Goal: Find specific page/section: Find specific page/section

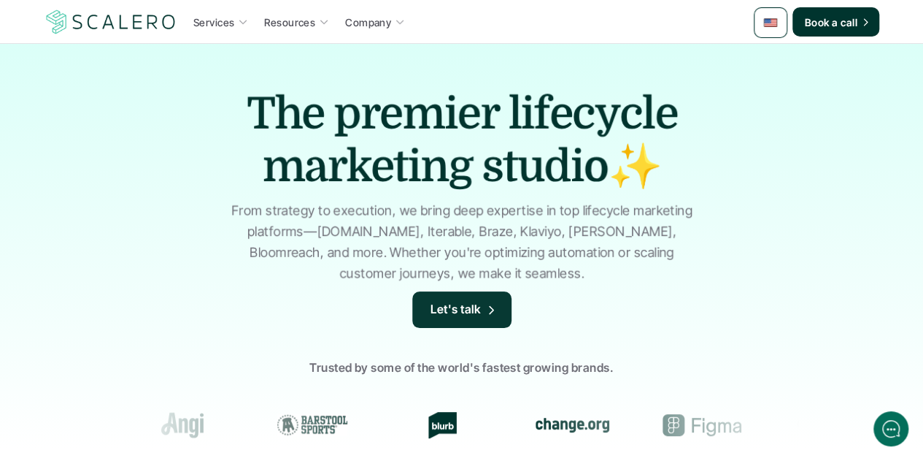
click at [775, 15] on img at bounding box center [771, 22] width 15 height 15
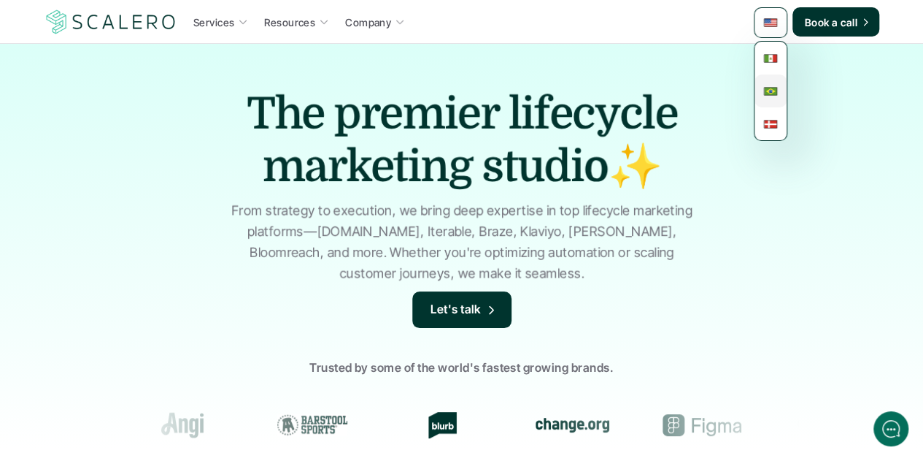
click at [772, 94] on img at bounding box center [771, 91] width 15 height 15
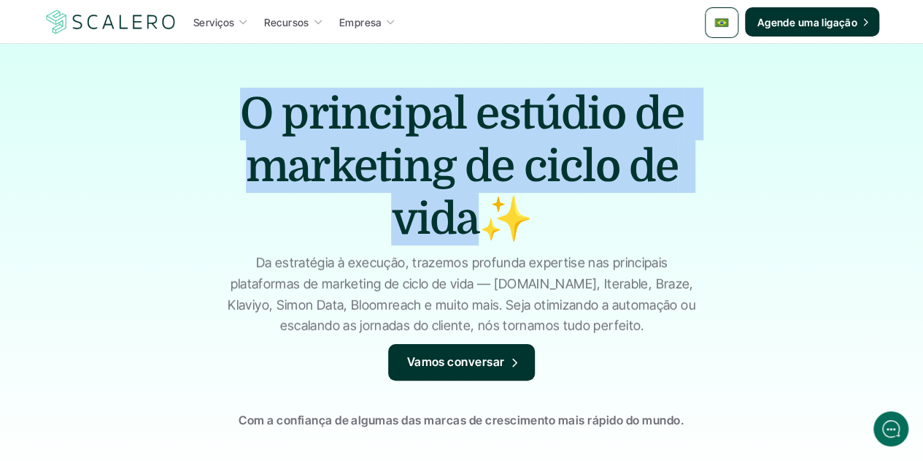
drag, startPoint x: 469, startPoint y: 217, endPoint x: 241, endPoint y: 127, distance: 245.5
click at [241, 127] on h1 "O principal estúdio de marketing de ciclo de vida✨" at bounding box center [462, 167] width 511 height 158
copy h1 "O principal estúdio de marketing de ciclo de vida"
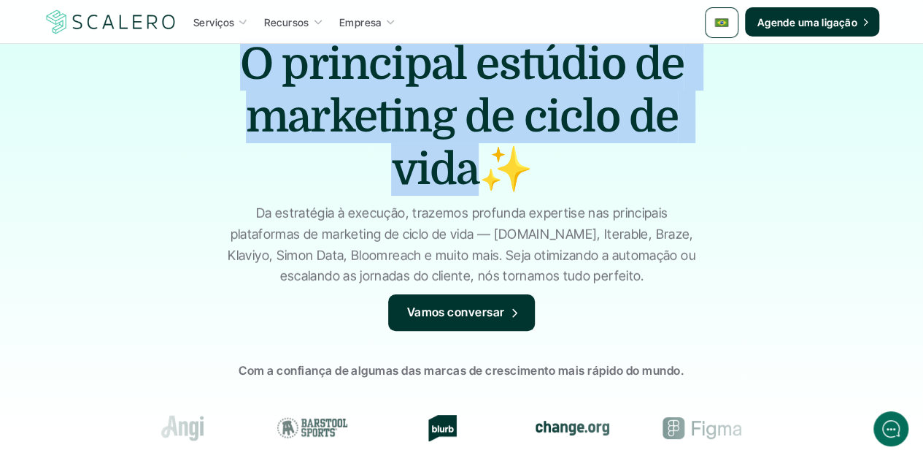
scroll to position [73, 0]
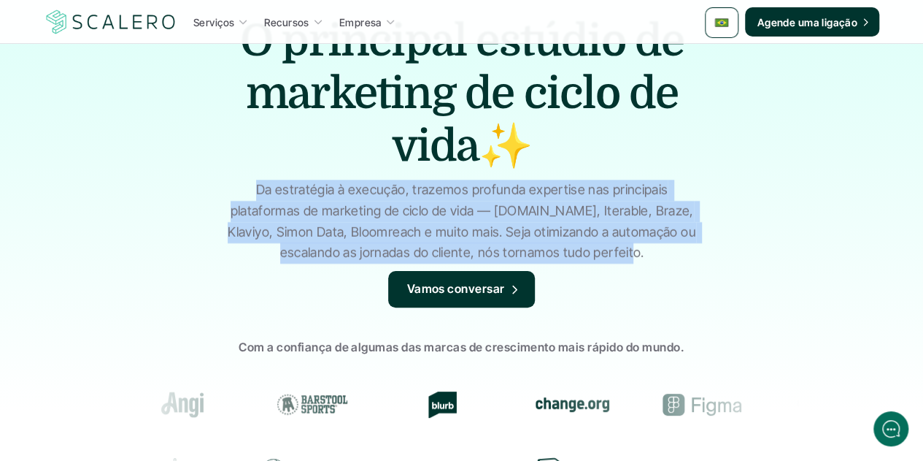
drag, startPoint x: 641, startPoint y: 252, endPoint x: 255, endPoint y: 193, distance: 389.8
click at [255, 193] on p "Da estratégia à execução, trazemos profunda expertise nas principais plataforma…" at bounding box center [462, 222] width 474 height 84
copy p "Da estratégia à execução, trazemos profunda expertise nas principais plataforma…"
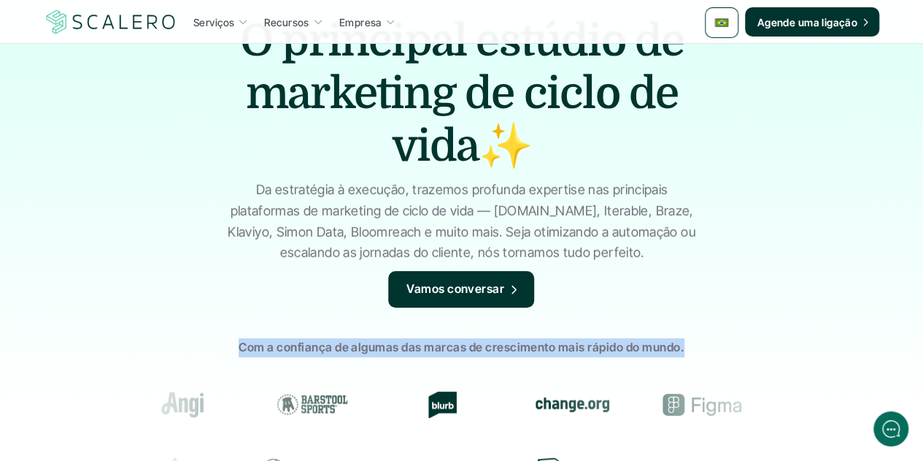
drag, startPoint x: 240, startPoint y: 348, endPoint x: 683, endPoint y: 354, distance: 442.4
click at [683, 354] on p "Com a confiança de algumas das marcas de crescimento mais rápido do mundo." at bounding box center [461, 347] width 923 height 19
copy p "Com a confiança de algumas das marcas de crescimento mais rápido do mundo."
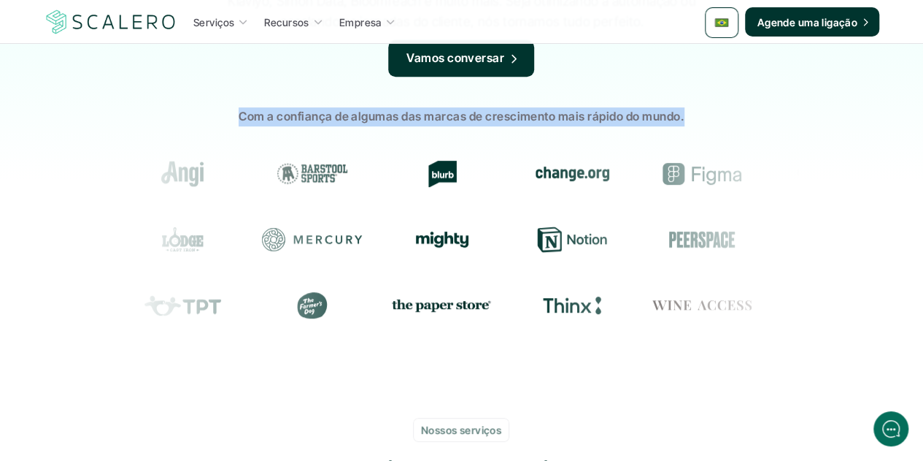
scroll to position [438, 0]
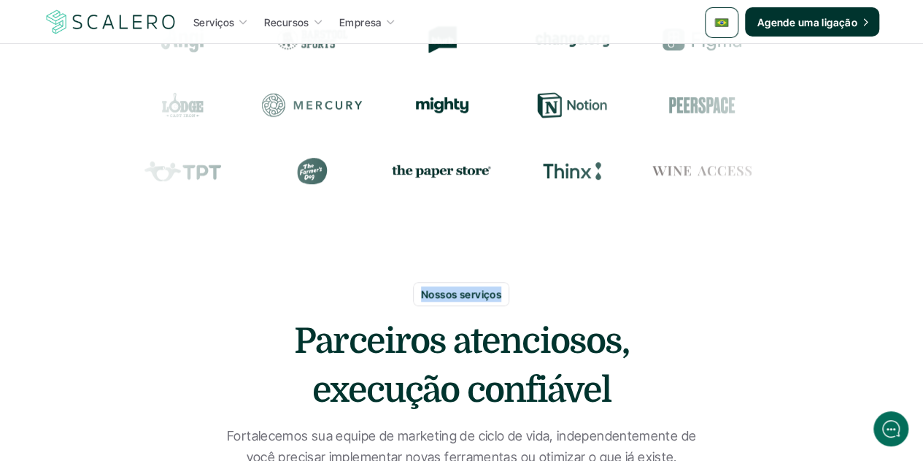
drag, startPoint x: 496, startPoint y: 294, endPoint x: 422, endPoint y: 290, distance: 73.9
click at [422, 290] on p "Nossos serviços" at bounding box center [461, 293] width 80 height 15
copy p "Nossos serviços"
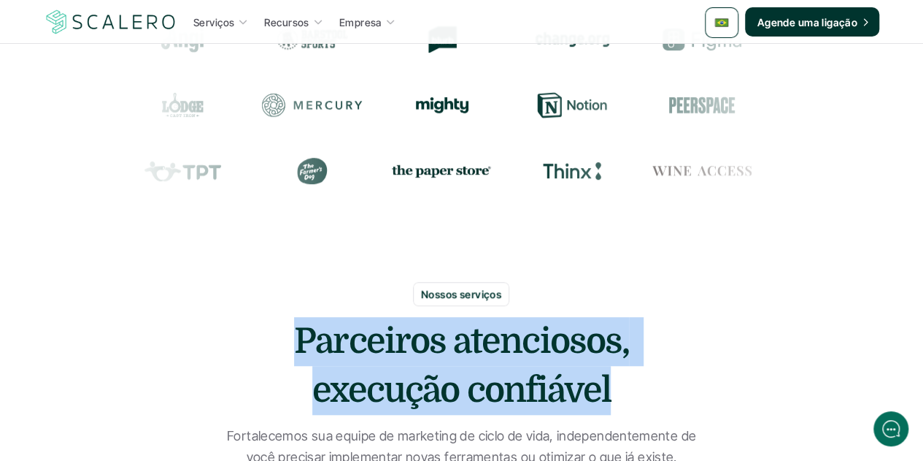
drag, startPoint x: 610, startPoint y: 388, endPoint x: 302, endPoint y: 347, distance: 310.7
click at [302, 347] on h2 "Parceiros atenciosos, execução confiável" at bounding box center [462, 366] width 438 height 98
copy h2 "Parceiros atenciosos, execução confiável"
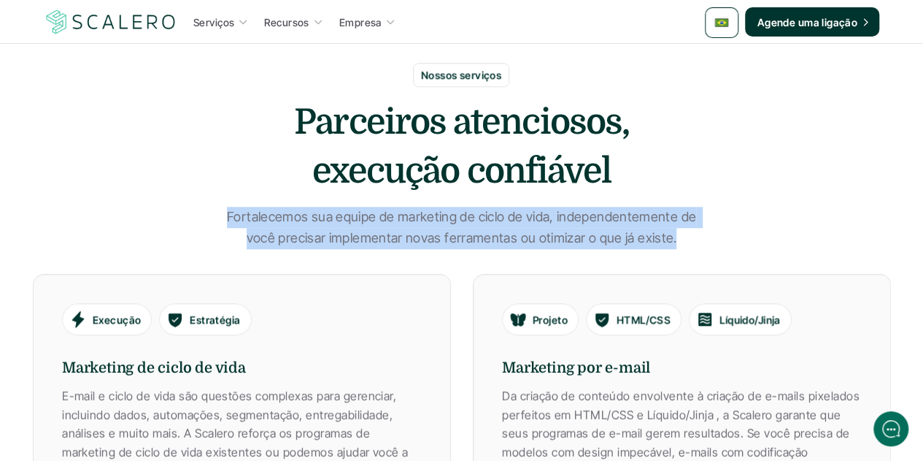
drag, startPoint x: 673, startPoint y: 237, endPoint x: 226, endPoint y: 215, distance: 447.3
click at [226, 215] on p "Fortalecemos sua equipe de marketing de ciclo de vida, independentemente de voc…" at bounding box center [462, 228] width 474 height 42
copy p "Fortalecemos sua equipe de marketing de ciclo de vida, independentemente de voc…"
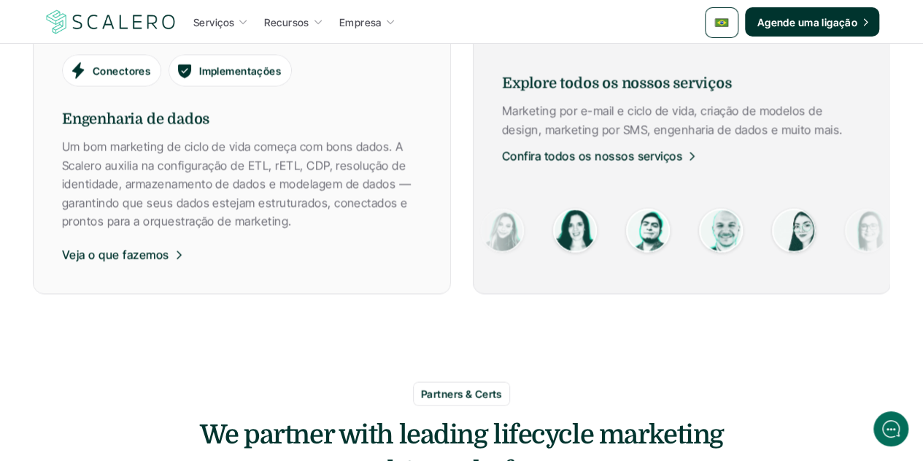
scroll to position [1369, 0]
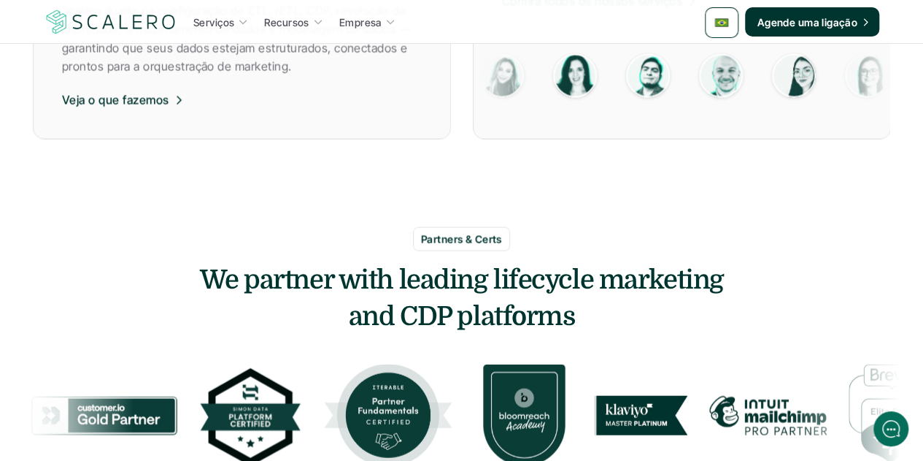
drag, startPoint x: 500, startPoint y: 239, endPoint x: 419, endPoint y: 233, distance: 81.2
click at [419, 233] on div "Partners & Certs" at bounding box center [461, 238] width 97 height 24
copy p "Partners & Certs"
drag, startPoint x: 571, startPoint y: 312, endPoint x: 190, endPoint y: 272, distance: 383.2
click at [190, 272] on h3 "We partner with leading lifecycle marketing and CDP platforms" at bounding box center [462, 298] width 876 height 74
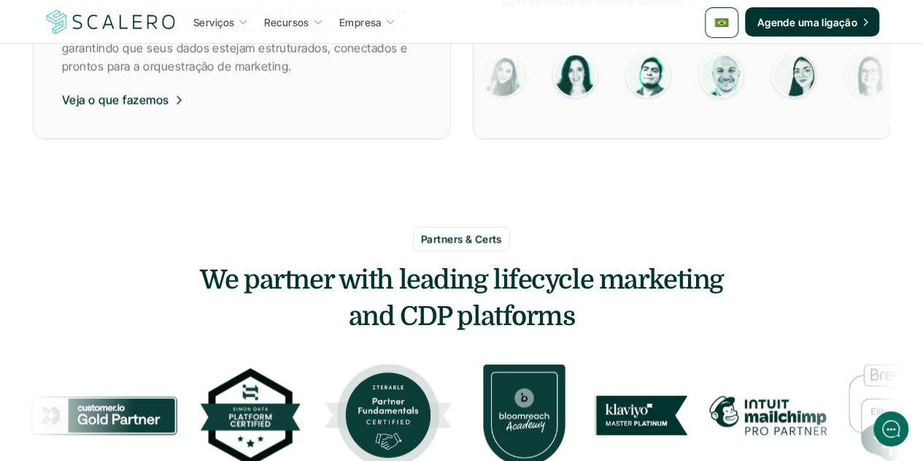
copy h3 "We partner with leading lifecycle marketing and CDP platforms"
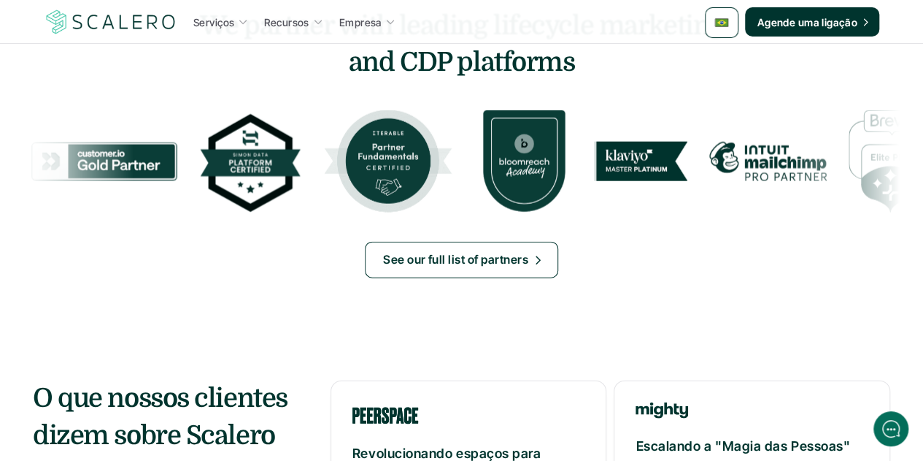
scroll to position [1805, 0]
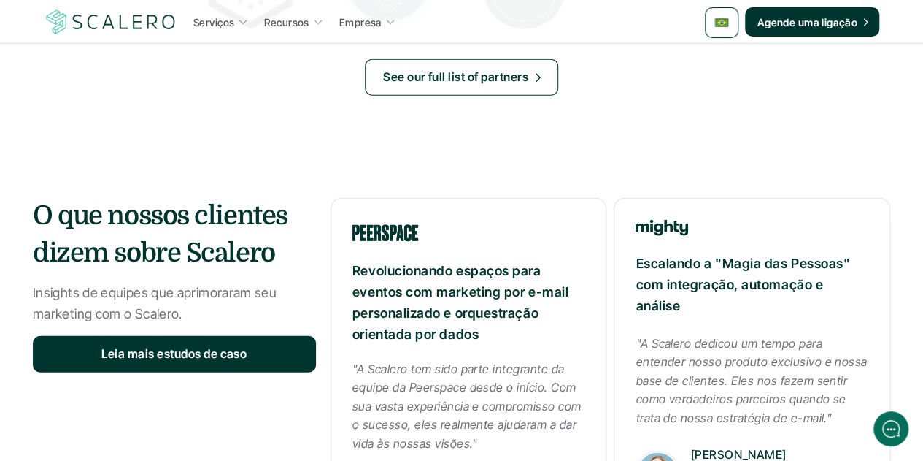
drag, startPoint x: 273, startPoint y: 246, endPoint x: 38, endPoint y: 212, distance: 237.4
click at [38, 212] on h3 "O que nossos clientes dizem sobre Scalero" at bounding box center [174, 235] width 283 height 74
copy h3 "O que nossos clientes dizem sobre Scalero"
drag, startPoint x: 181, startPoint y: 313, endPoint x: 30, endPoint y: 296, distance: 152.1
click at [30, 296] on section "O que nossos clientes dizem sobre Scalero Insights de equipes que aprimoraram s…" at bounding box center [461, 350] width 923 height 423
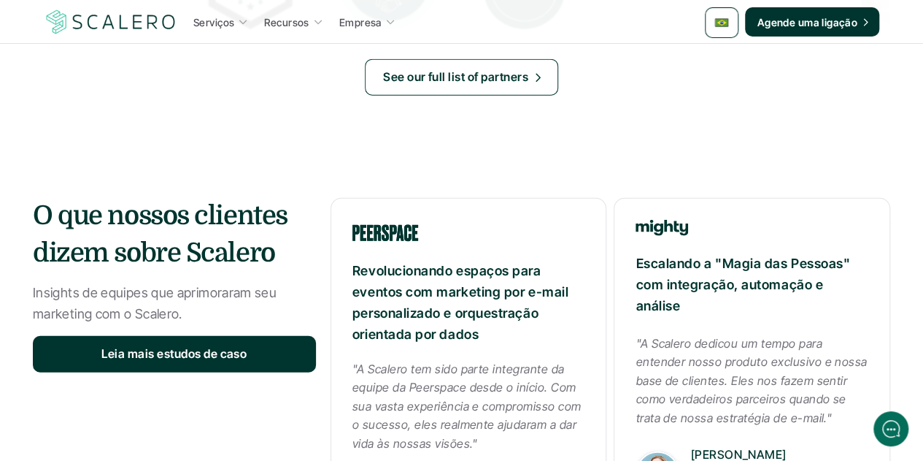
copy p "Insights de equipes que aprimoraram seu marketing com o Scalero."
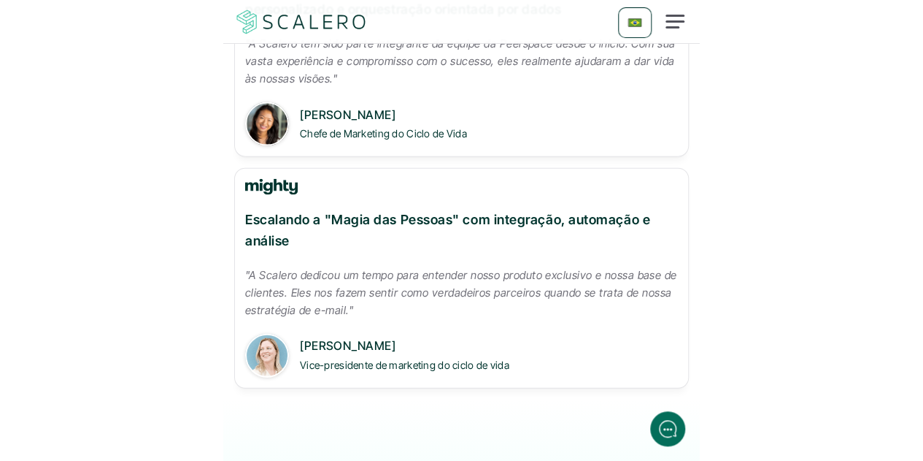
scroll to position [2208, 0]
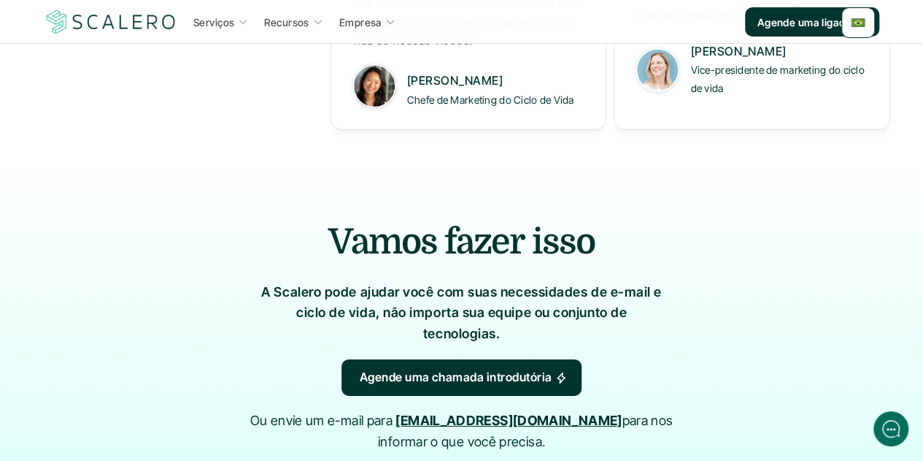
drag, startPoint x: 588, startPoint y: 252, endPoint x: 320, endPoint y: 245, distance: 268.7
click at [320, 245] on h2 "Vamos fazer isso" at bounding box center [461, 242] width 759 height 49
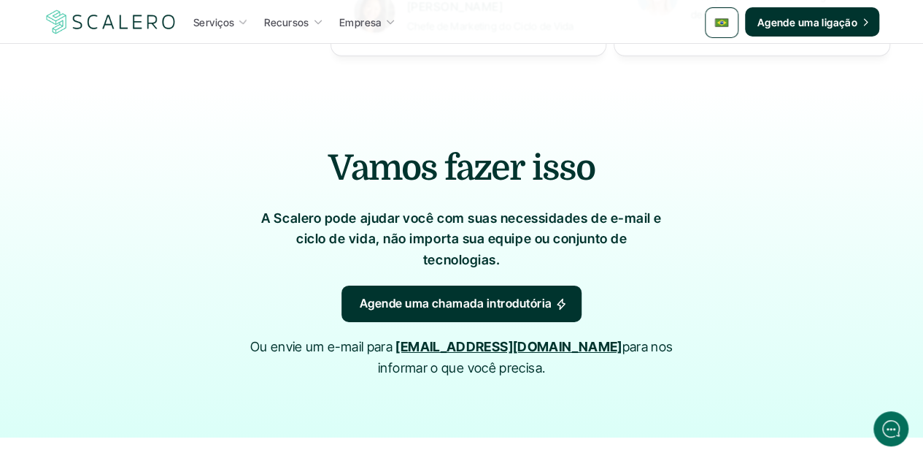
scroll to position [2354, 0]
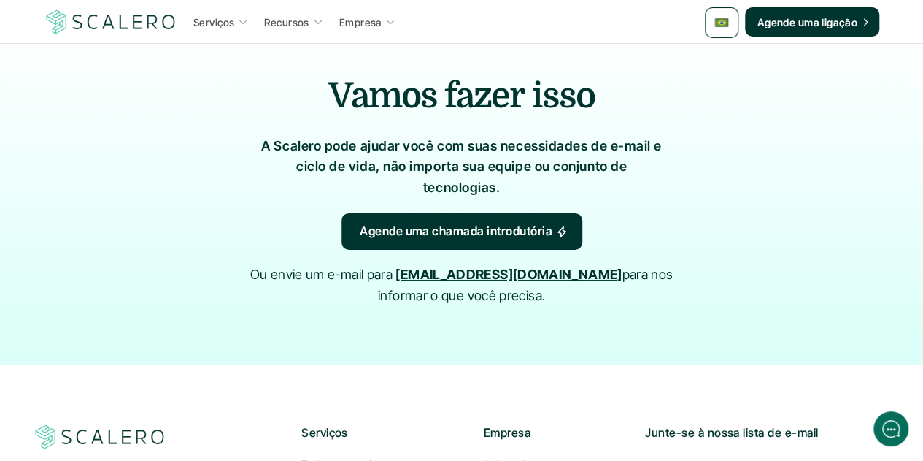
drag, startPoint x: 657, startPoint y: 169, endPoint x: 265, endPoint y: 148, distance: 392.5
click at [265, 148] on p "A Scalero pode ajudar você com suas necessidades de e-mail e ciclo de vida, não…" at bounding box center [462, 167] width 409 height 63
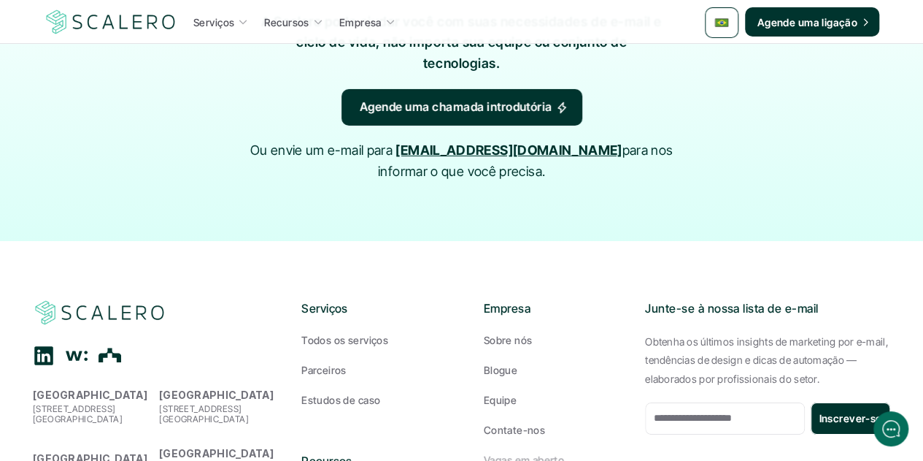
scroll to position [2332, 0]
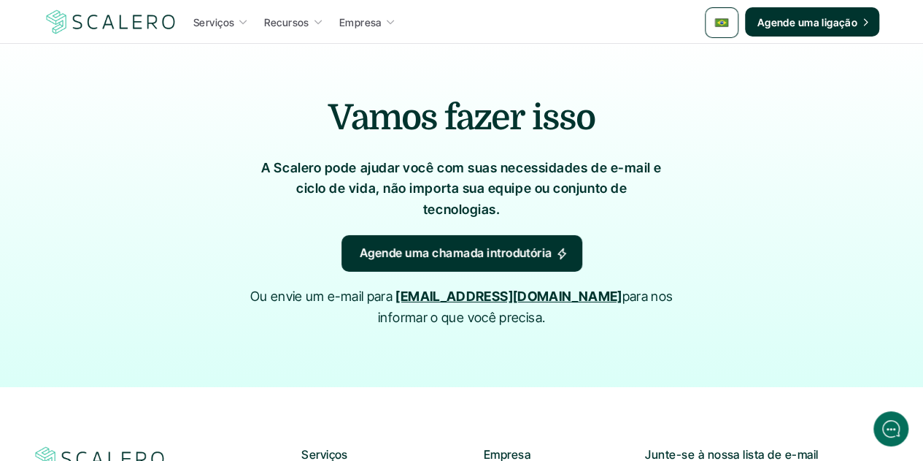
drag, startPoint x: 233, startPoint y: 273, endPoint x: 371, endPoint y: 280, distance: 138.1
click at [371, 286] on p "Ou envie um e-mail para olá@scalero.io para nos informar o que você precisa." at bounding box center [462, 307] width 474 height 42
drag, startPoint x: 477, startPoint y: 274, endPoint x: 694, endPoint y: 280, distance: 216.9
click at [694, 286] on p "Ou envie um e-mail para olá@scalero.io para nos informar o que você precisa." at bounding box center [462, 307] width 474 height 42
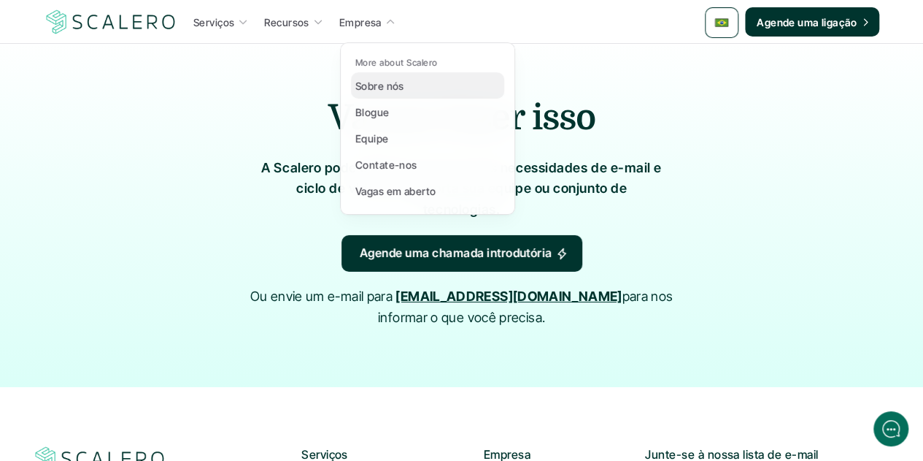
click at [387, 78] on p "Sobre nós" at bounding box center [380, 85] width 49 height 15
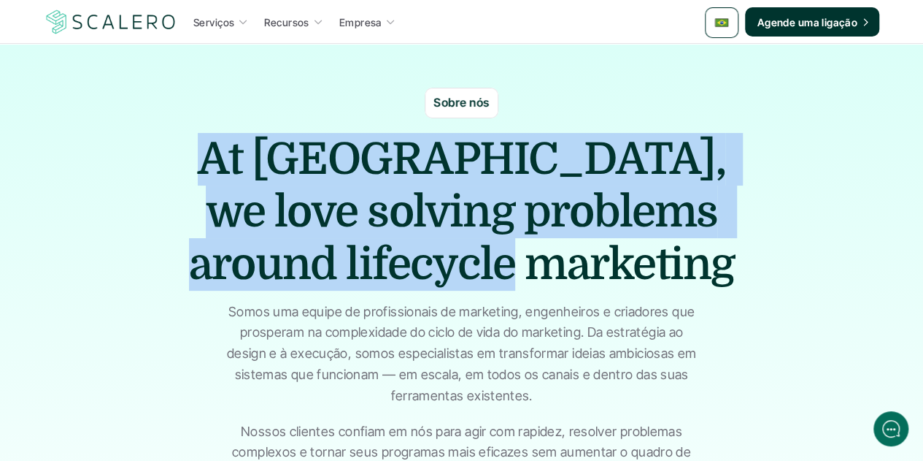
drag, startPoint x: 560, startPoint y: 267, endPoint x: 208, endPoint y: 150, distance: 370.7
click at [208, 150] on h1 "At [GEOGRAPHIC_DATA], we love solving problems around lifecycle marketing" at bounding box center [462, 212] width 584 height 158
copy h1 "At [GEOGRAPHIC_DATA], we love solving problems around lifecycle marketing"
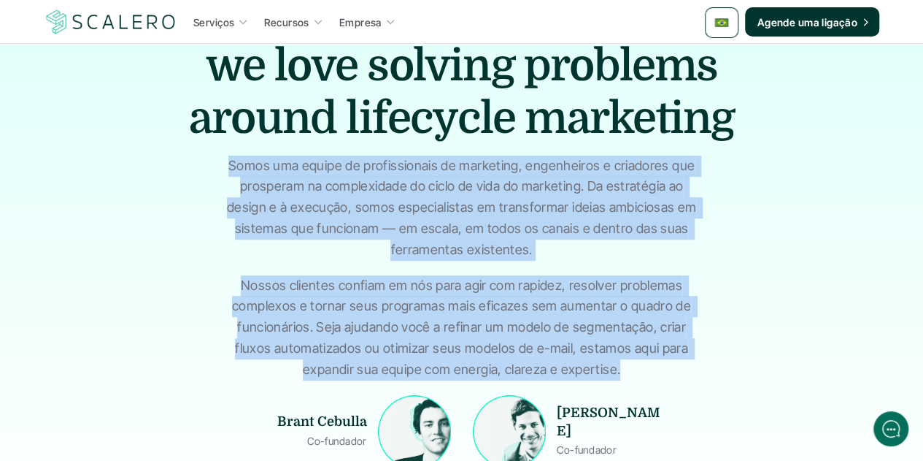
drag, startPoint x: 609, startPoint y: 370, endPoint x: 226, endPoint y: 169, distance: 432.0
click at [226, 169] on div "Somos uma equipe de profissionais de marketing, engenheiros e criadores que pro…" at bounding box center [462, 267] width 474 height 225
copy div "Somos uma equipe de profissionais de marketing, engenheiros e criadores que pro…"
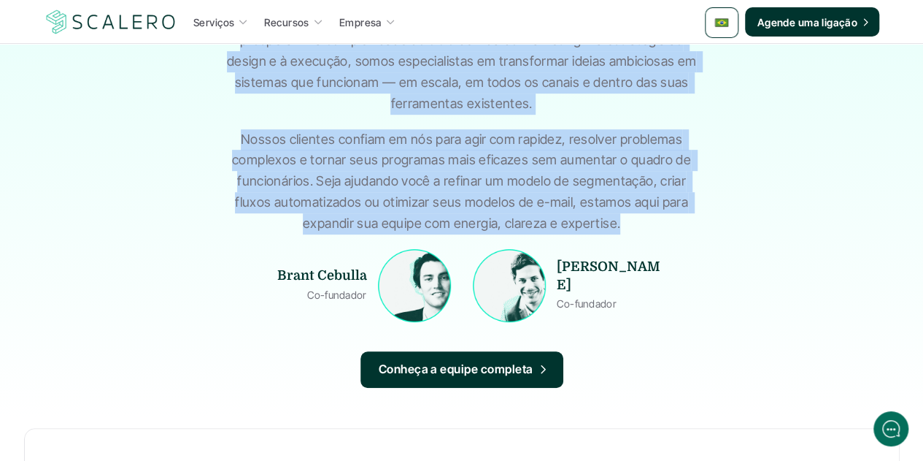
scroll to position [365, 0]
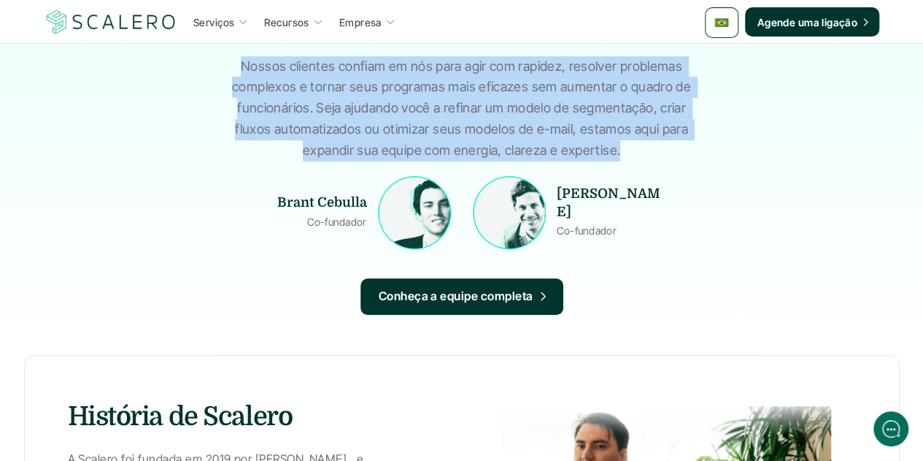
drag, startPoint x: 558, startPoint y: 222, endPoint x: 615, endPoint y: 233, distance: 57.3
click at [615, 233] on div "[PERSON_NAME] Co-fundador" at bounding box center [611, 212] width 109 height 73
copy p "Co-fundador"
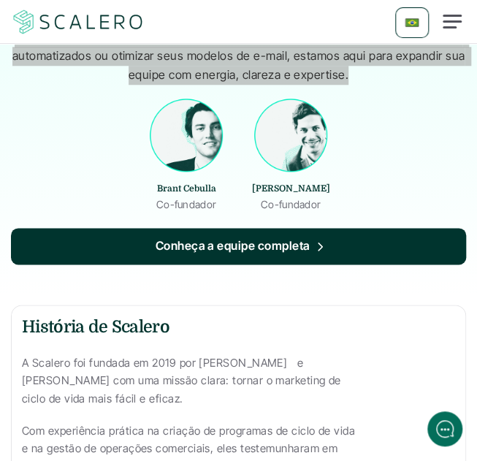
scroll to position [409, 0]
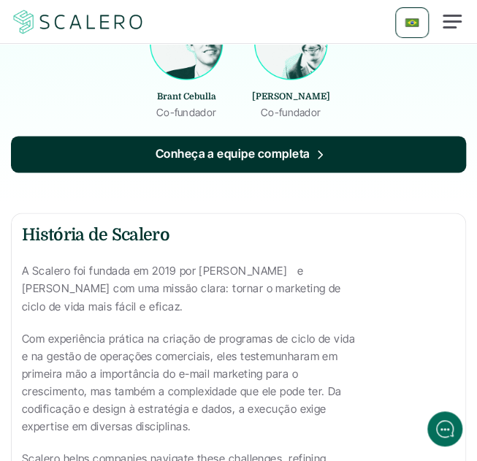
drag, startPoint x: 167, startPoint y: 234, endPoint x: 25, endPoint y: 231, distance: 142.4
click at [25, 231] on h3 "História de Scalero" at bounding box center [238, 234] width 433 height 23
copy h3 "História de Scalero"
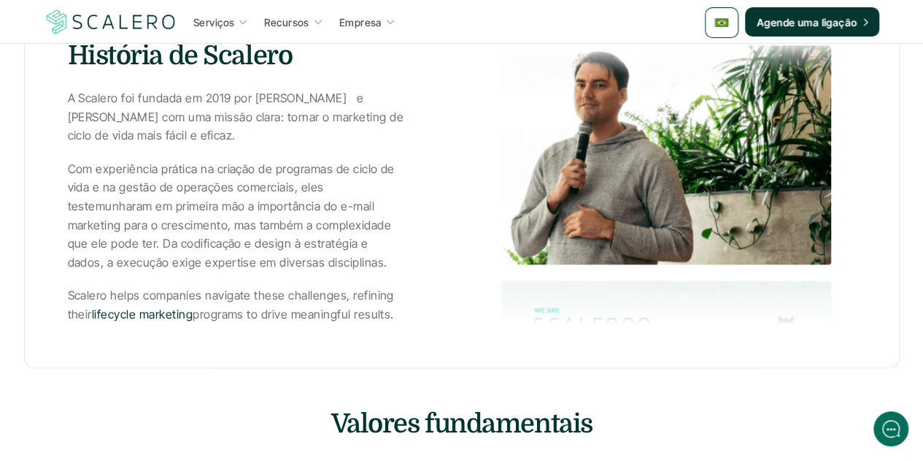
scroll to position [653, 0]
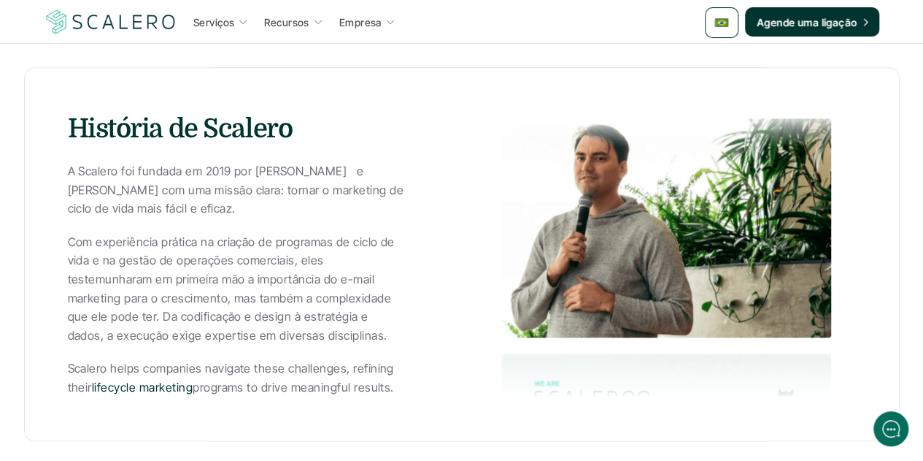
drag, startPoint x: 393, startPoint y: 389, endPoint x: 63, endPoint y: 169, distance: 397.4
click at [63, 169] on div "História de Scalero A Scalero foi fundada em 2019 por [PERSON_NAME] e [PERSON_N…" at bounding box center [462, 254] width 876 height 374
copy div "A Scalero foi fundada em 2019 por [PERSON_NAME] e [PERSON_NAME] com uma missão …"
click at [307, 312] on p "Com experiência prática na criação de programas de ciclo de vida e na gestão de…" at bounding box center [237, 289] width 339 height 112
drag, startPoint x: 396, startPoint y: 391, endPoint x: 63, endPoint y: 367, distance: 333.7
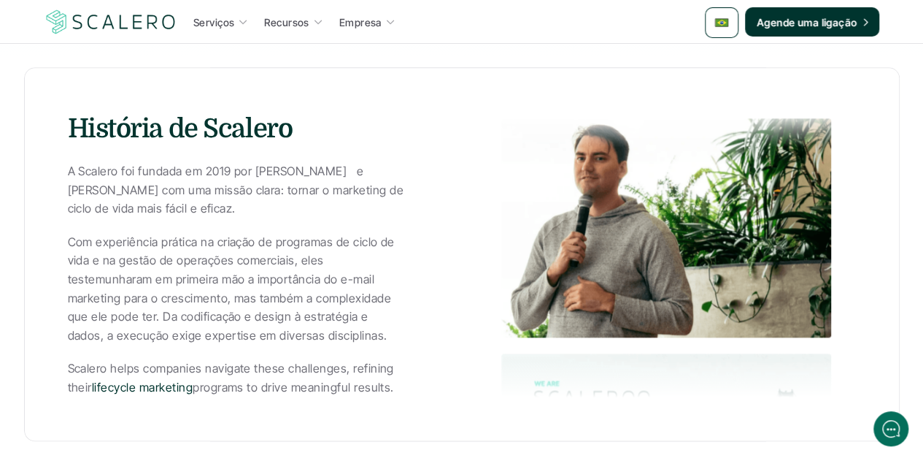
click at [63, 367] on div "História de Scalero A Scalero foi fundada em 2019 por [PERSON_NAME] e [PERSON_N…" at bounding box center [462, 254] width 876 height 374
copy p "Scalero helps companies navigate these challenges, refining their lifecycle mar…"
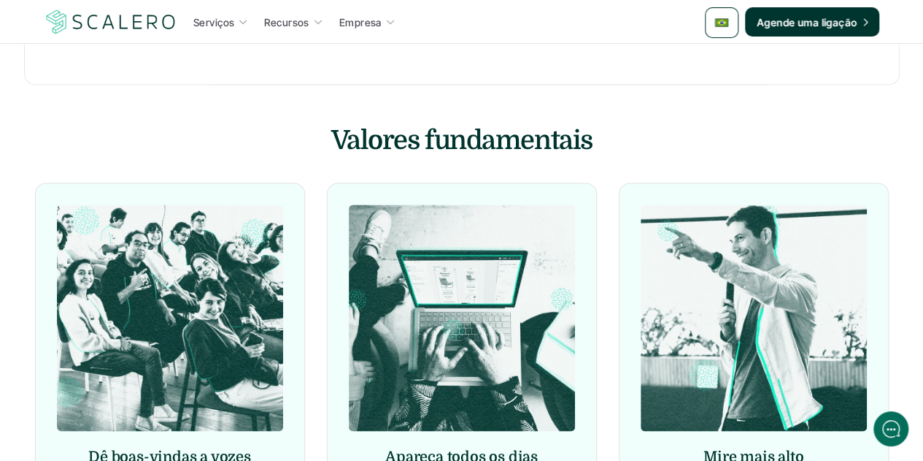
scroll to position [1018, 0]
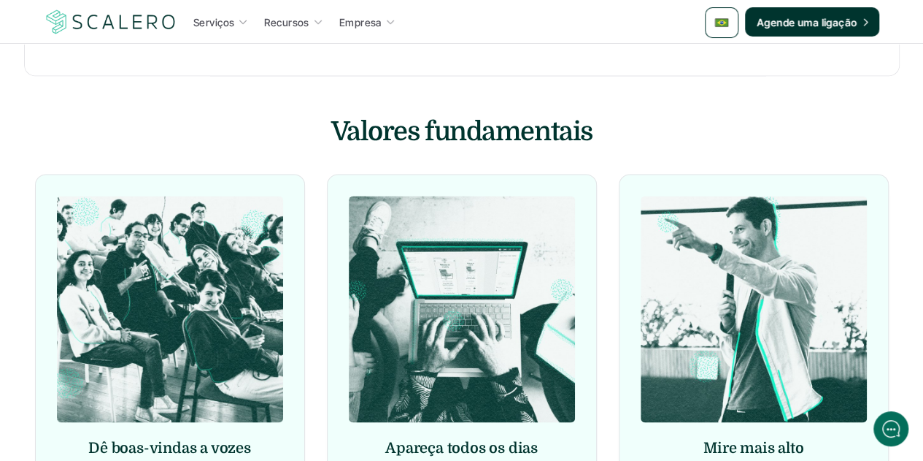
click at [480, 128] on h3 "Valores fundamentais" at bounding box center [462, 132] width 438 height 36
click at [352, 134] on h3 "Valores fundamentais" at bounding box center [462, 132] width 438 height 36
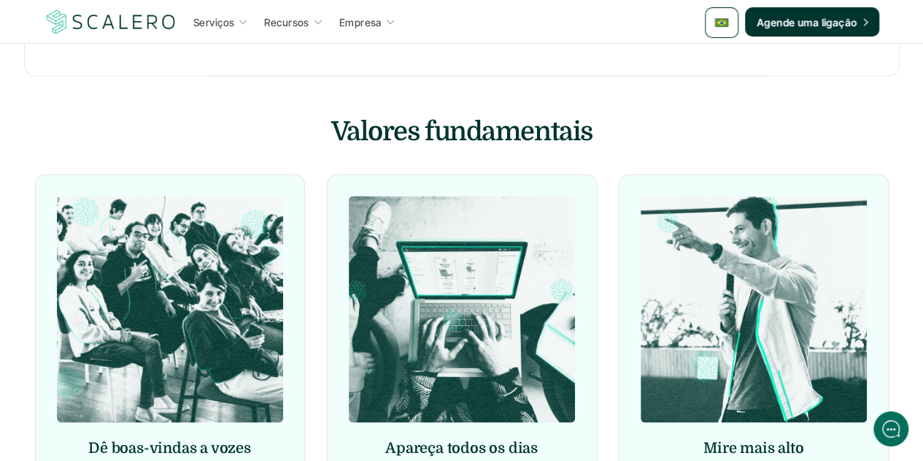
drag, startPoint x: 334, startPoint y: 129, endPoint x: 588, endPoint y: 138, distance: 254.9
click at [588, 138] on h3 "Valores fundamentais" at bounding box center [462, 132] width 438 height 36
copy h3 "Valores fundamentais"
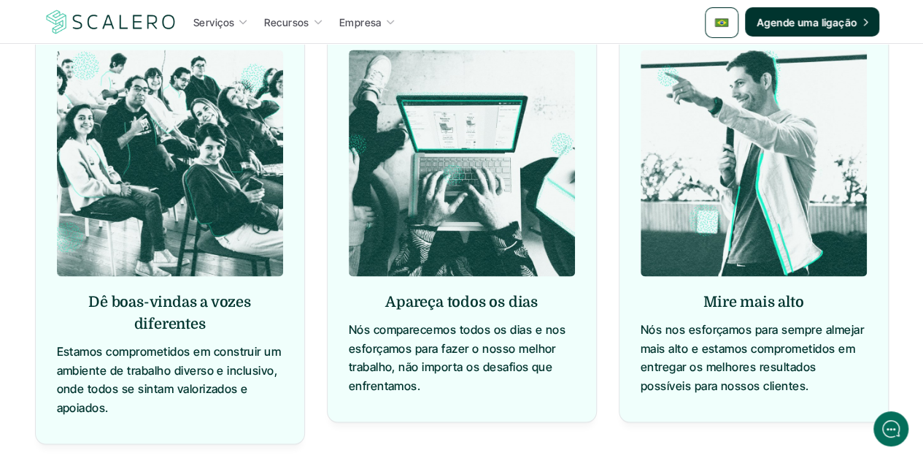
drag, startPoint x: 203, startPoint y: 331, endPoint x: 89, endPoint y: 306, distance: 116.6
click at [89, 306] on h6 "Dê boas-vindas a vozes diferentes" at bounding box center [170, 313] width 226 height 44
copy h6 "Dê boas-vindas a vozes diferentes"
drag, startPoint x: 387, startPoint y: 300, endPoint x: 532, endPoint y: 307, distance: 145.4
click at [532, 307] on h6 "Apareça todos os dias" at bounding box center [462, 302] width 226 height 22
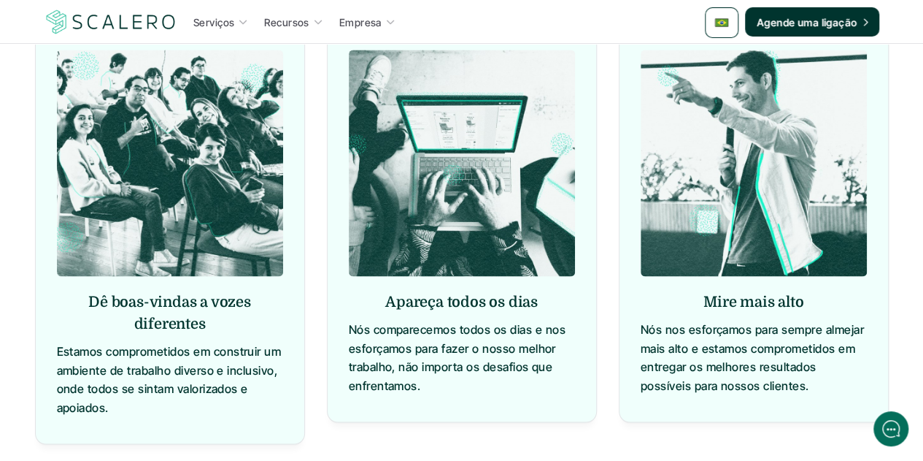
copy h6 "Apareça todos os dias"
drag, startPoint x: 704, startPoint y: 295, endPoint x: 799, endPoint y: 301, distance: 95.9
click at [799, 301] on h6 "Mire mais alto" at bounding box center [754, 302] width 226 height 22
copy h6 "Mire mais alto"
drag, startPoint x: 185, startPoint y: 410, endPoint x: 57, endPoint y: 352, distance: 140.2
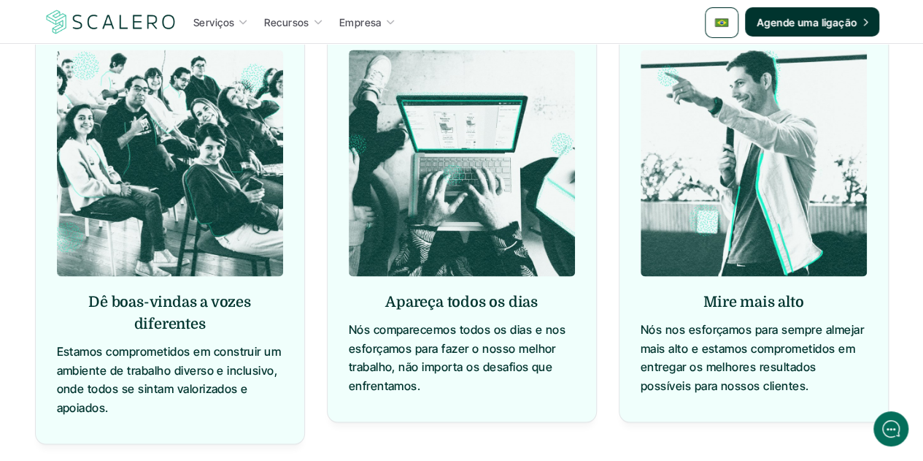
click at [57, 352] on p "Estamos comprometidos em construir um ambiente de trabalho diverso e inclusivo,…" at bounding box center [170, 379] width 226 height 74
drag, startPoint x: 420, startPoint y: 389, endPoint x: 351, endPoint y: 334, distance: 88.8
click at [351, 334] on p "Nós comparecemos todos os dias e nos esforçamos para fazer o nosso melhor traba…" at bounding box center [462, 357] width 226 height 74
drag, startPoint x: 810, startPoint y: 380, endPoint x: 642, endPoint y: 331, distance: 175.8
click at [642, 331] on p "Nós nos esforçamos para sempre almejar mais alto e estamos comprometidos em ent…" at bounding box center [754, 357] width 226 height 74
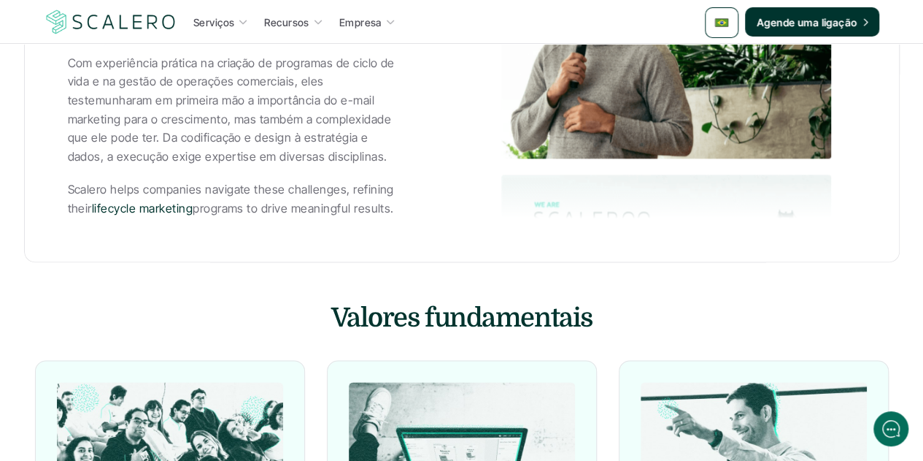
scroll to position [507, 0]
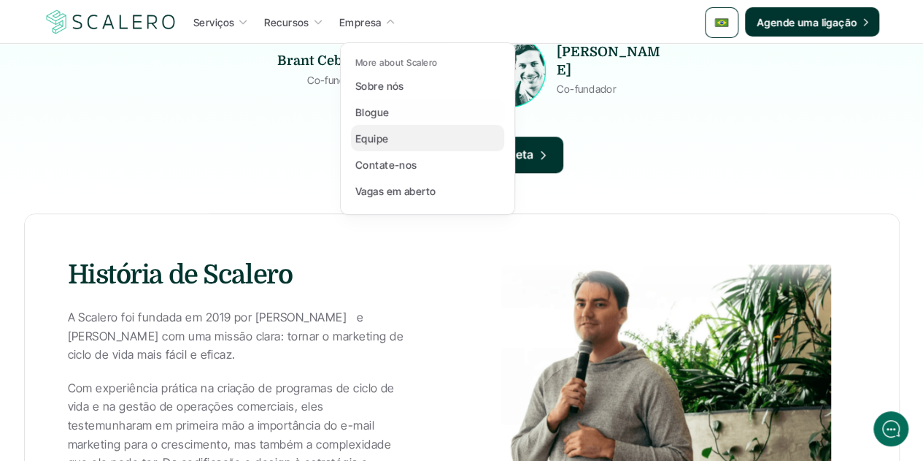
click at [366, 133] on p "Equipe" at bounding box center [373, 138] width 34 height 15
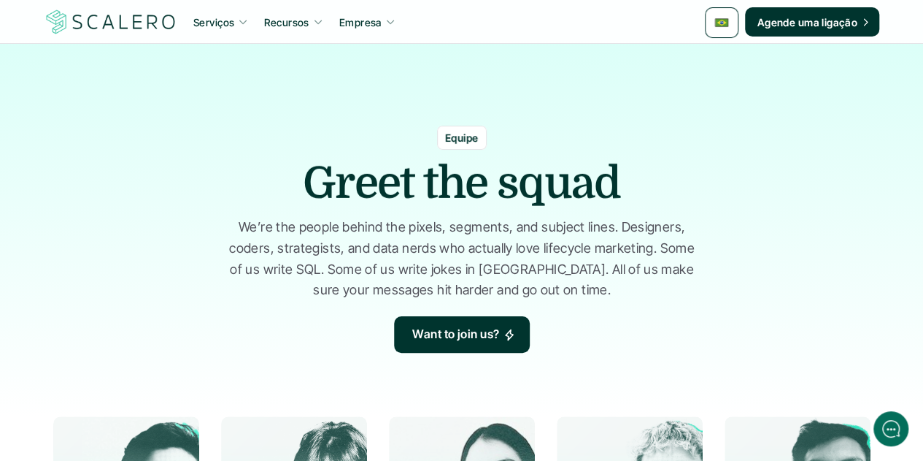
click at [455, 185] on h1 "Greet the squad" at bounding box center [462, 183] width 318 height 53
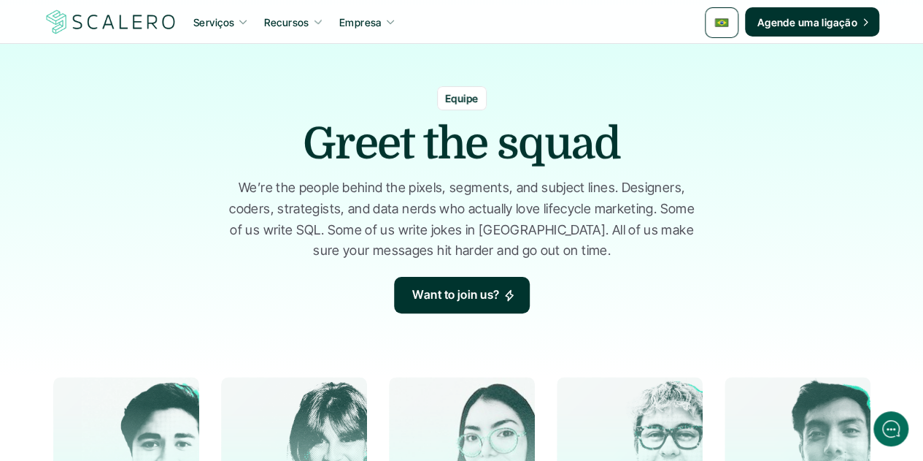
scroll to position [73, 0]
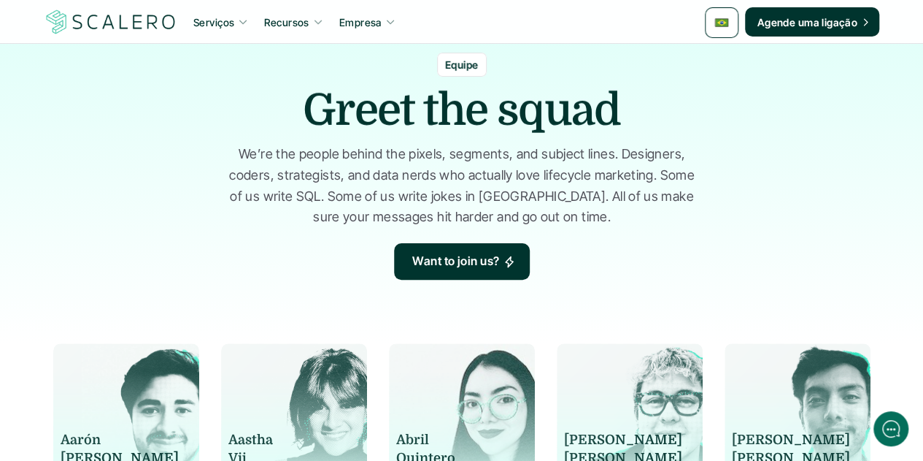
drag, startPoint x: 579, startPoint y: 223, endPoint x: 242, endPoint y: 158, distance: 342.7
click at [242, 158] on p "We’re the people behind the pixels, segments, and subject lines. Designers, cod…" at bounding box center [462, 186] width 474 height 84
click at [717, 27] on img at bounding box center [722, 22] width 15 height 15
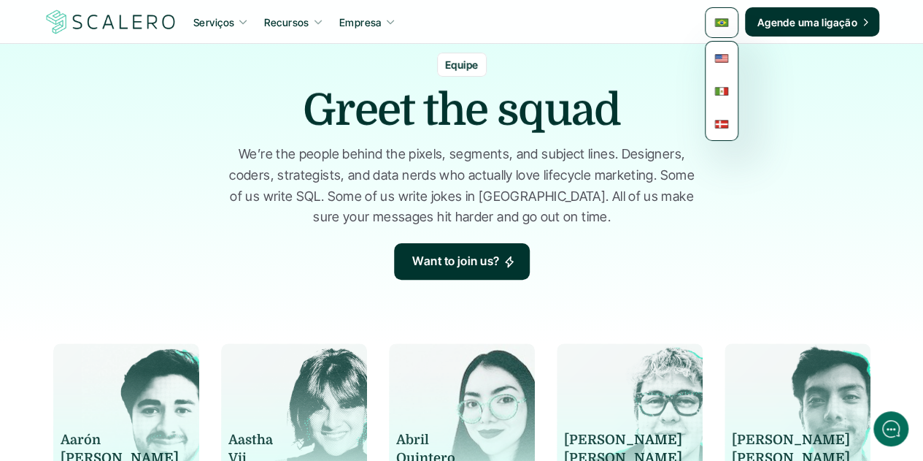
click at [638, 114] on div "Equipe Greet the squad We’re the people behind the pixels, segments, and subjec…" at bounding box center [462, 166] width 876 height 226
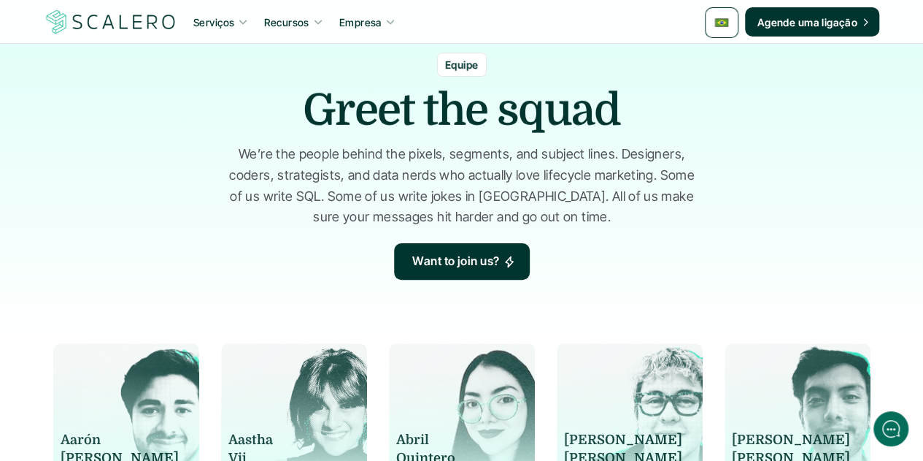
scroll to position [0, 0]
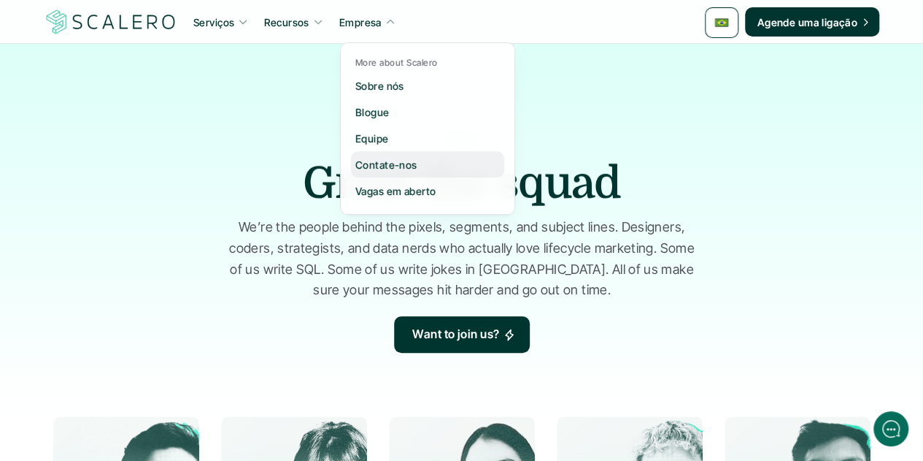
click at [383, 163] on p "Contate-nos" at bounding box center [387, 164] width 62 height 15
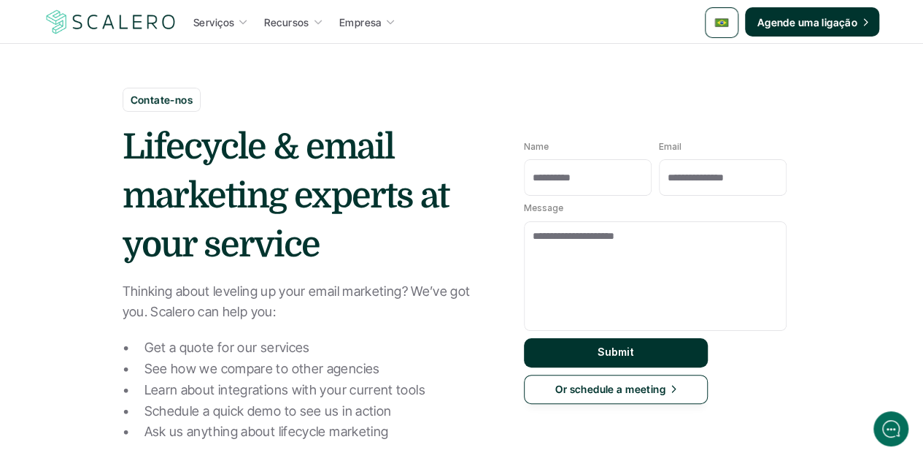
drag, startPoint x: 191, startPoint y: 99, endPoint x: 124, endPoint y: 95, distance: 66.5
click at [124, 95] on div "Contate-nos" at bounding box center [162, 100] width 79 height 24
click at [258, 186] on h1 "Lifecycle & email marketing experts at your service" at bounding box center [305, 196] width 365 height 147
drag, startPoint x: 317, startPoint y: 239, endPoint x: 121, endPoint y: 154, distance: 213.2
click at [121, 154] on section "Contate-nos Lifecycle & email marketing experts at your service Thinking about …" at bounding box center [461, 268] width 923 height 537
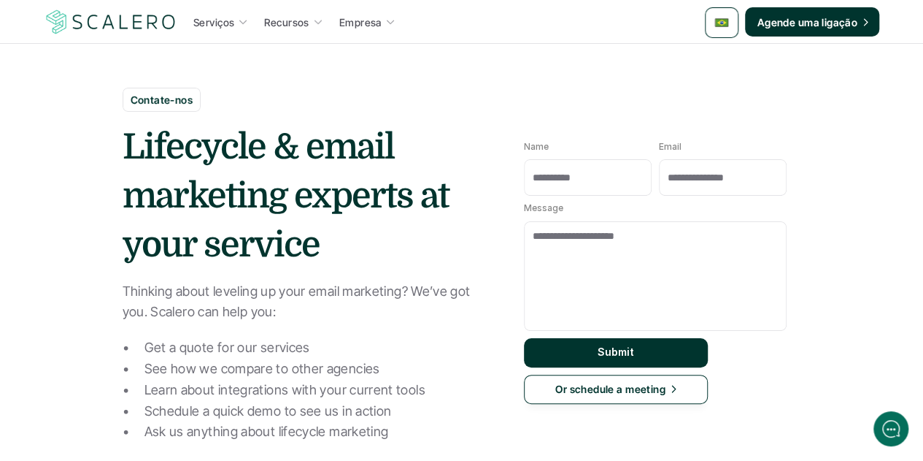
click at [313, 237] on h1 "Lifecycle & email marketing experts at your service" at bounding box center [305, 196] width 365 height 147
drag, startPoint x: 318, startPoint y: 245, endPoint x: 126, endPoint y: 158, distance: 210.1
click at [126, 158] on h1 "Lifecycle & email marketing experts at your service" at bounding box center [305, 196] width 365 height 147
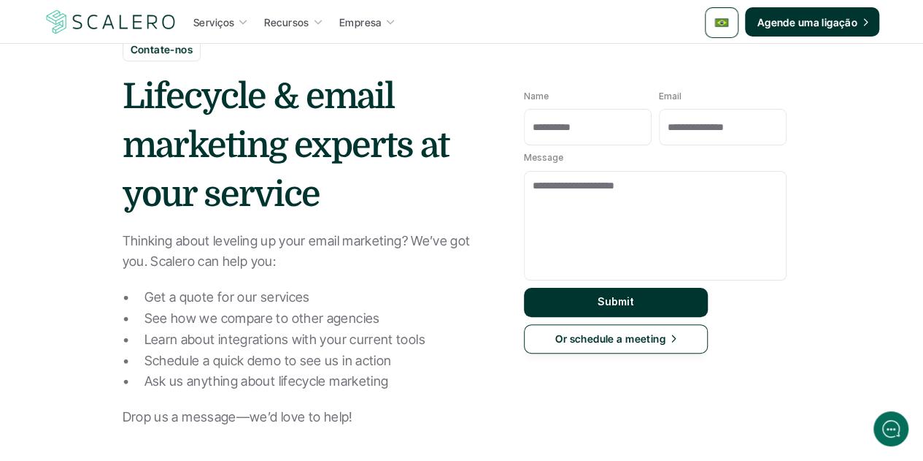
scroll to position [73, 0]
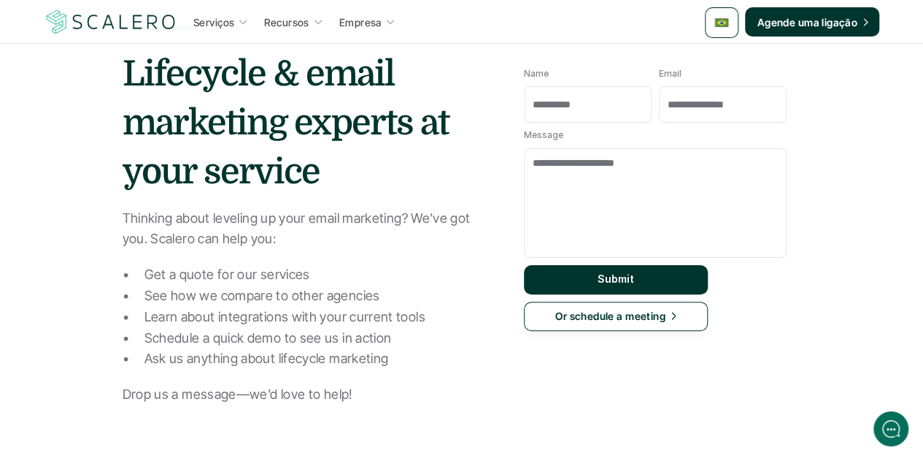
drag, startPoint x: 351, startPoint y: 391, endPoint x: 112, endPoint y: 223, distance: 292.0
click at [112, 223] on section "Contate-nos Lifecycle & email marketing experts at your service Thinking about …" at bounding box center [461, 195] width 923 height 537
click at [217, 237] on p "Thinking about leveling up your email marketing? We’ve got you. Scalero can hel…" at bounding box center [305, 229] width 365 height 42
drag, startPoint x: 277, startPoint y: 242, endPoint x: 120, endPoint y: 214, distance: 160.1
click at [120, 214] on section "Contate-nos Lifecycle & email marketing experts at your service Thinking about …" at bounding box center [461, 195] width 923 height 537
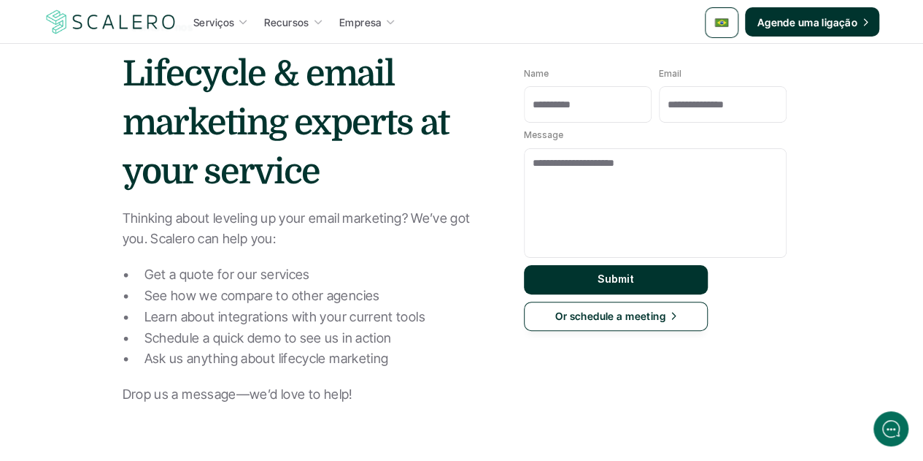
drag, startPoint x: 350, startPoint y: 393, endPoint x: 101, endPoint y: 401, distance: 249.0
click at [101, 401] on section "Contate-nos Lifecycle & email marketing experts at your service Thinking about …" at bounding box center [461, 195] width 923 height 537
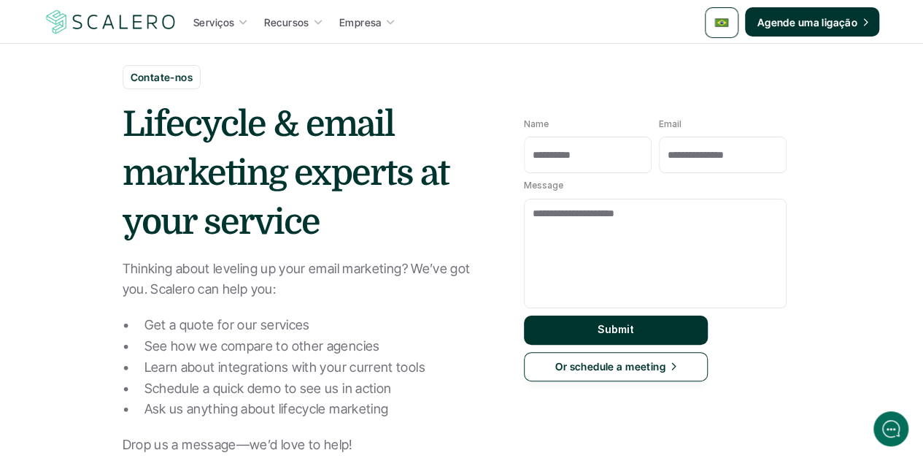
scroll to position [0, 0]
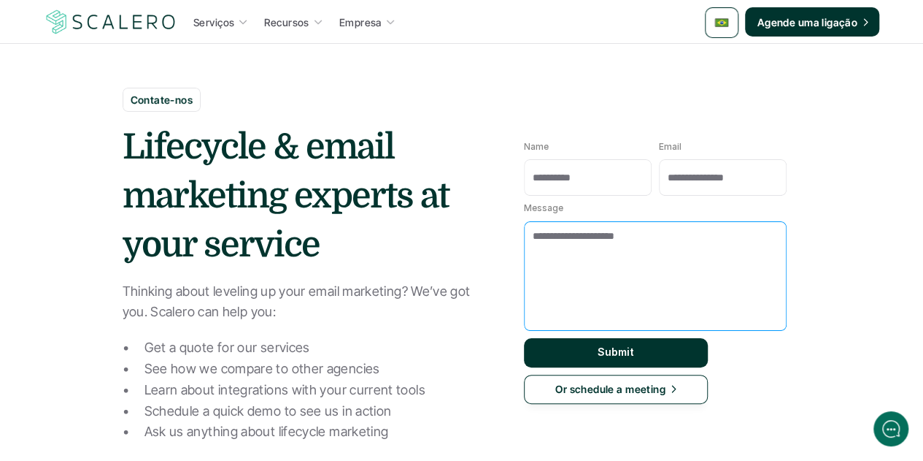
drag, startPoint x: 662, startPoint y: 239, endPoint x: 523, endPoint y: 150, distance: 164.4
click at [510, 153] on form "Name Email Message Submit Or schedule a meeting" at bounding box center [656, 272] width 292 height 291
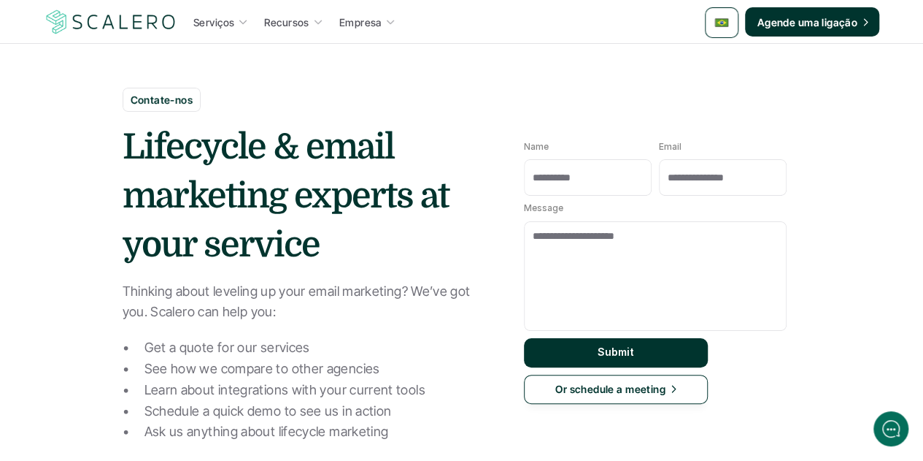
drag, startPoint x: 529, startPoint y: 145, endPoint x: 683, endPoint y: 147, distance: 154.8
click at [683, 147] on div "Name Email" at bounding box center [655, 169] width 263 height 54
click at [650, 137] on form "Name Email Message Submit Or schedule a meeting" at bounding box center [656, 272] width 292 height 291
drag, startPoint x: 685, startPoint y: 150, endPoint x: 655, endPoint y: 144, distance: 30.5
click at [655, 144] on div "Name Email" at bounding box center [655, 169] width 263 height 54
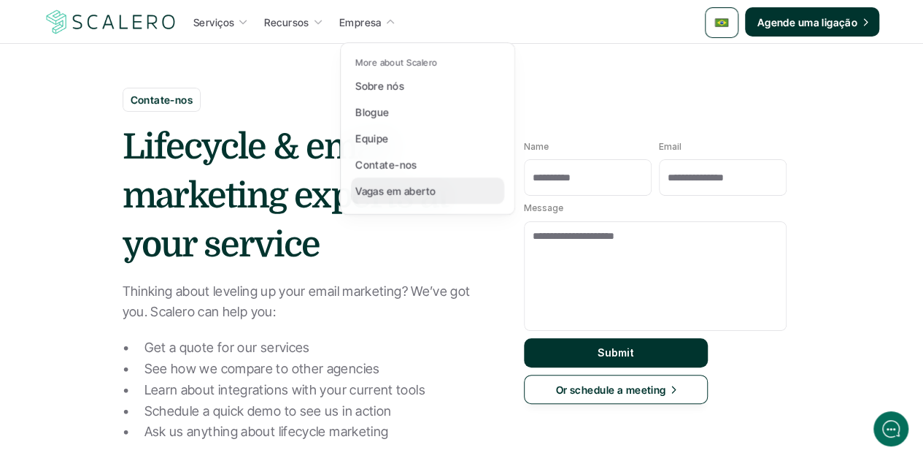
click at [378, 191] on p "Vagas em aberto" at bounding box center [396, 190] width 80 height 15
